Goal: Navigation & Orientation: Find specific page/section

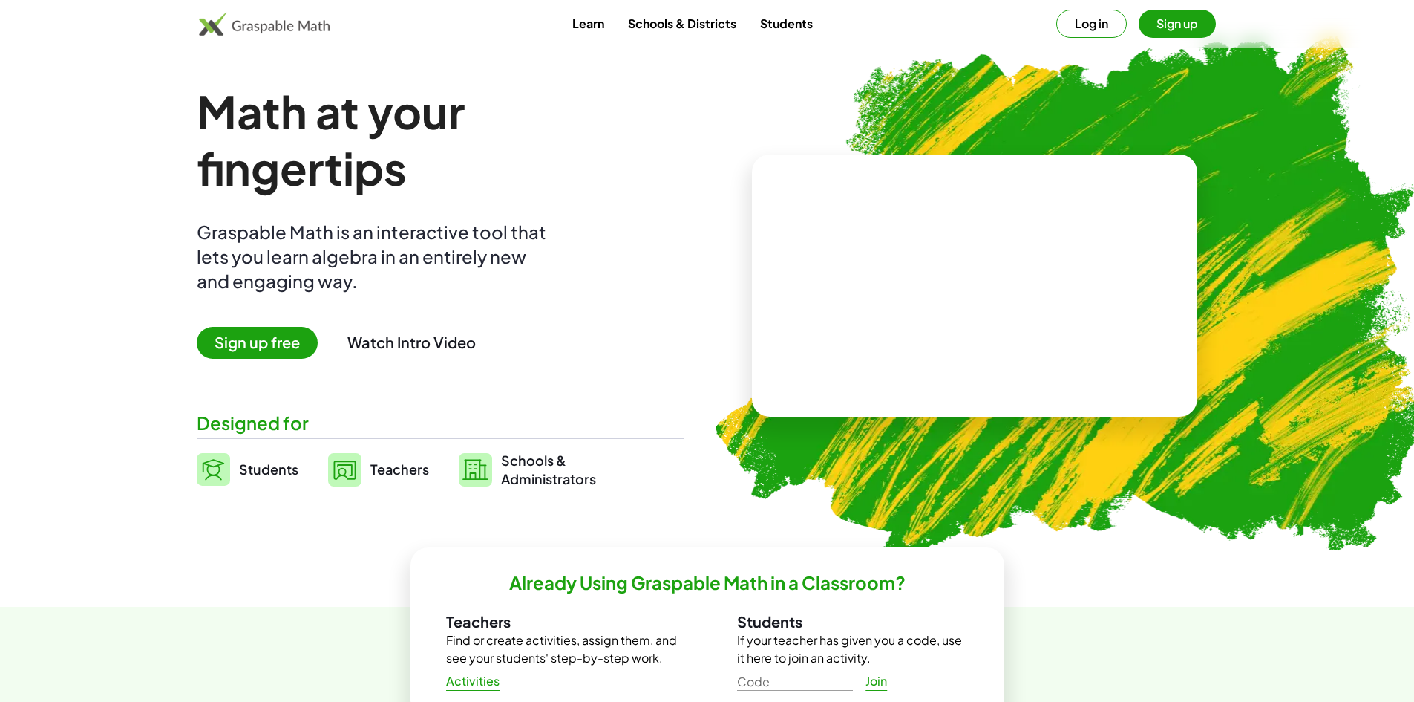
click at [1082, 15] on button "Log in" at bounding box center [1091, 24] width 71 height 28
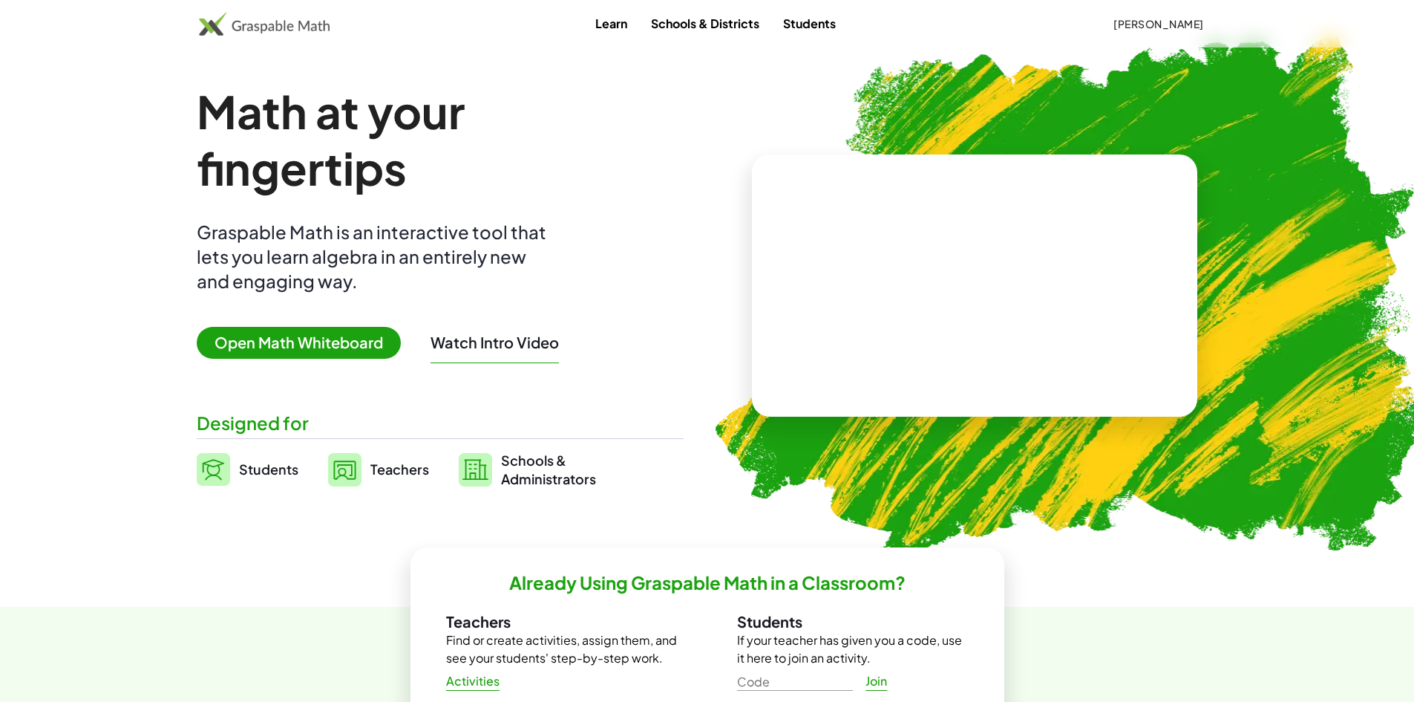
click at [378, 465] on span "Teachers" at bounding box center [399, 468] width 59 height 17
click at [382, 469] on span "Teachers" at bounding box center [399, 468] width 59 height 17
click at [402, 464] on span "Teachers" at bounding box center [399, 468] width 59 height 17
click at [393, 468] on span "Teachers" at bounding box center [399, 468] width 59 height 17
click at [405, 468] on span "Teachers" at bounding box center [399, 468] width 59 height 17
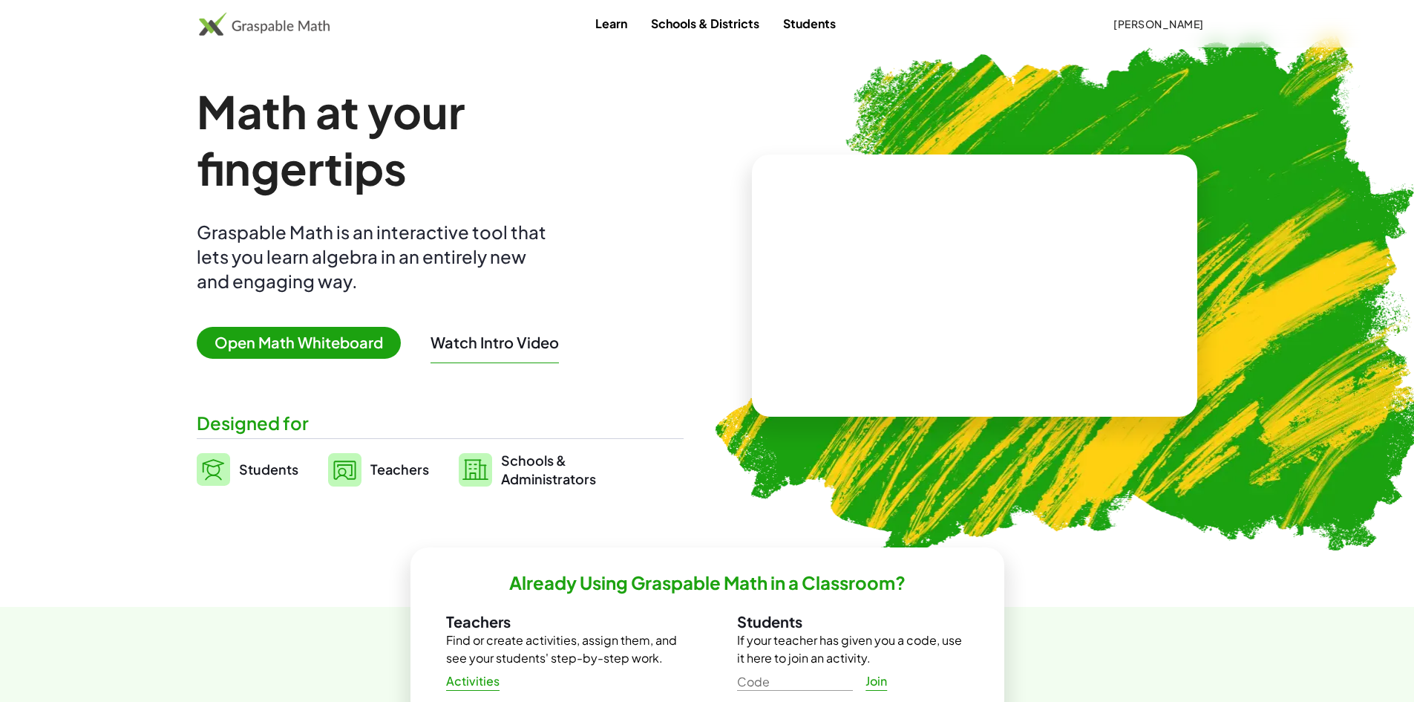
click at [386, 459] on link "Teachers" at bounding box center [378, 469] width 101 height 37
